Goal: Find specific page/section: Locate a particular part of the current website

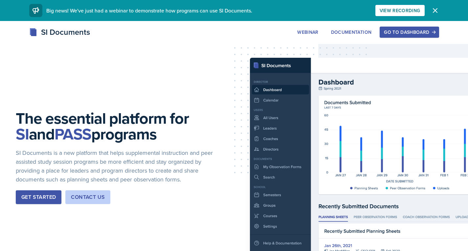
click at [407, 30] on div "Go to Dashboard" at bounding box center [409, 32] width 51 height 5
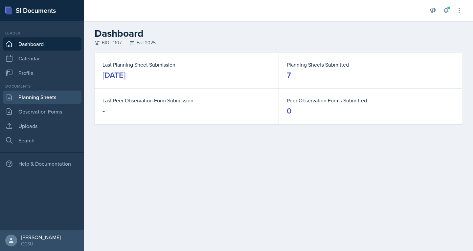
click at [25, 96] on link "Planning Sheets" at bounding box center [42, 97] width 79 height 13
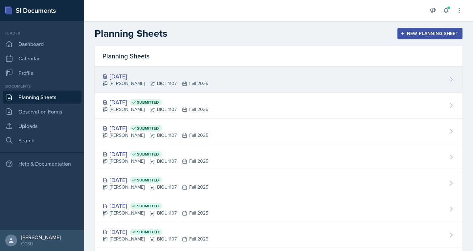
click at [124, 82] on div "[PERSON_NAME] BIOL 1107 Fall 2025" at bounding box center [156, 83] width 106 height 7
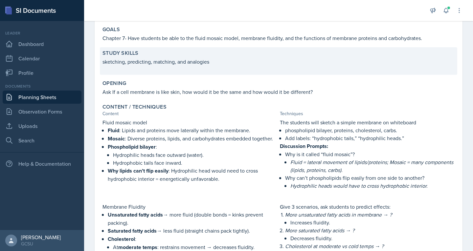
scroll to position [60, 0]
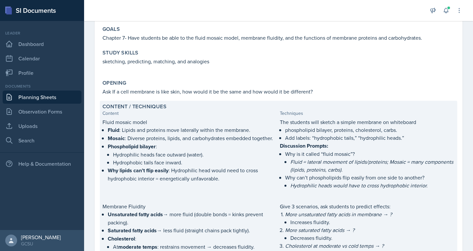
click at [221, 147] on p "Phospholipid bilayer :" at bounding box center [193, 147] width 170 height 8
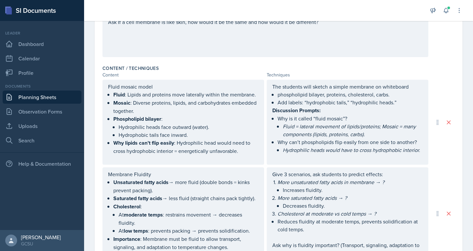
scroll to position [189, 0]
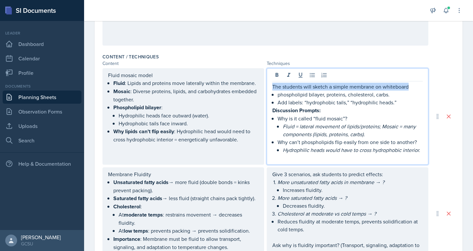
drag, startPoint x: 270, startPoint y: 86, endPoint x: 409, endPoint y: 77, distance: 139.0
click at [409, 77] on div "The students will sketch a simple membrane on whiteboard phospholipid bilayer, …" at bounding box center [348, 116] width 162 height 97
click at [313, 87] on p "The students will sketch a simple membrane on whiteboard" at bounding box center [347, 87] width 151 height 8
drag, startPoint x: 310, startPoint y: 88, endPoint x: 422, endPoint y: 91, distance: 112.8
click at [422, 91] on div "The students will sketch a simple membrane on whiteboard phospholipid bilayer, …" at bounding box center [348, 116] width 162 height 97
